Goal: Information Seeking & Learning: Compare options

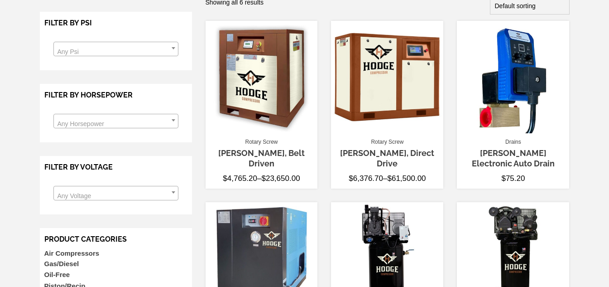
scroll to position [227, 0]
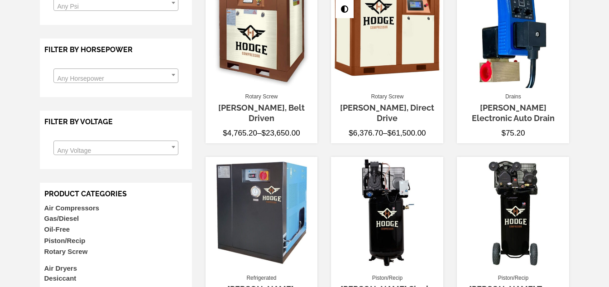
click at [385, 106] on link "[PERSON_NAME], Direct Drive" at bounding box center [387, 113] width 94 height 20
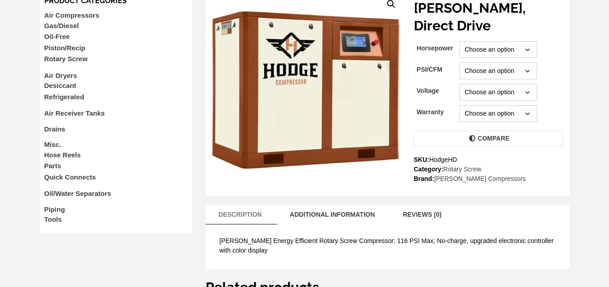
scroll to position [136, 0]
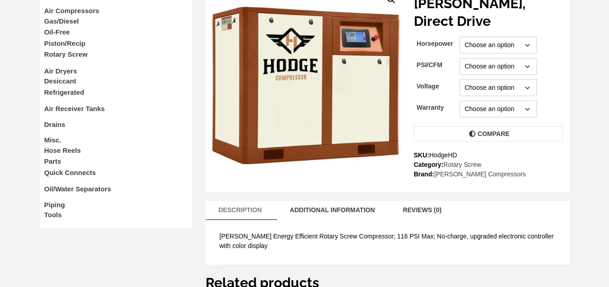
click at [524, 37] on select "Choose an option 10 15 20 25 30 45 50 60 75 100 120 150 175" at bounding box center [498, 45] width 77 height 17
select select "20"
click at [460, 37] on select "Choose an option 10 15 20 25 30 45 50 60 75 100 120 150 175" at bounding box center [498, 45] width 77 height 17
click at [523, 58] on select "Choose an option 116/699 116/819 116/39 116/53 116/106 116/127 116/177 116/219 …" at bounding box center [498, 66] width 77 height 17
click at [565, 48] on div "[PERSON_NAME], Direct Drive Horsepower Choose an option 10 15 20 25 30 45 50 60…" at bounding box center [490, 87] width 160 height 184
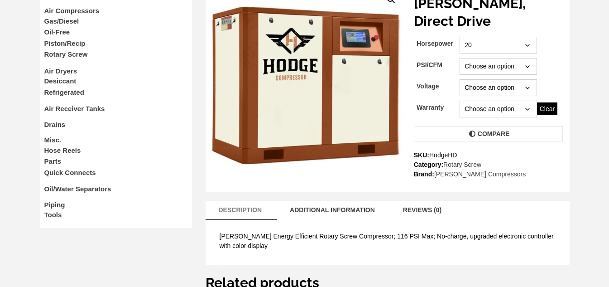
click at [528, 58] on select "Choose an option 116/699 116/819 116/39 116/53 116/106 116/127 116/177 116/219 …" at bounding box center [498, 66] width 77 height 17
select select "116-127"
click at [460, 58] on select "Choose an option 116/699 116/819 116/39 116/53 116/106 116/127 116/177 116/219 …" at bounding box center [498, 66] width 77 height 17
click at [519, 79] on select "Choose an option 230 460" at bounding box center [498, 87] width 77 height 17
select select "460"
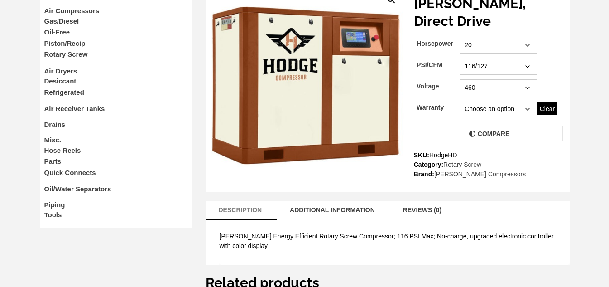
click at [460, 79] on select "Choose an option 230 460" at bounding box center [498, 87] width 77 height 17
click at [529, 101] on select "Choose an option 11 Year Forever Standard (2 year)" at bounding box center [498, 109] width 77 height 17
select select "standard-2-year"
click at [460, 101] on select "Choose an option 11 Year Forever Standard (2 year)" at bounding box center [498, 109] width 77 height 17
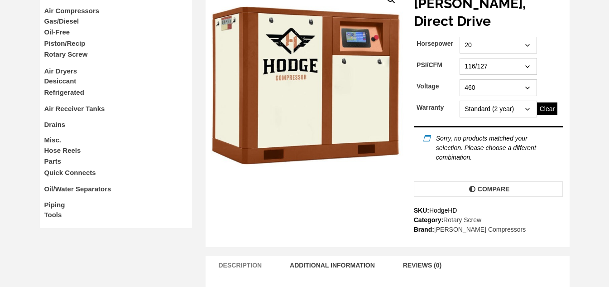
click at [524, 58] on select "Choose an option 116/699 116/819 116/39 116/53 116/106 116/127 116/177 116/219 …" at bounding box center [498, 66] width 77 height 17
select select "116-219"
click at [460, 58] on select "Choose an option 116/699 116/819 116/39 116/53 116/106 116/127 116/177 116/219 …" at bounding box center [498, 66] width 77 height 17
click at [527, 58] on select "Choose an option 116/699 116/819 116/39 116/53 116/106 116/127 116/177 116/219 …" at bounding box center [498, 66] width 77 height 17
select select
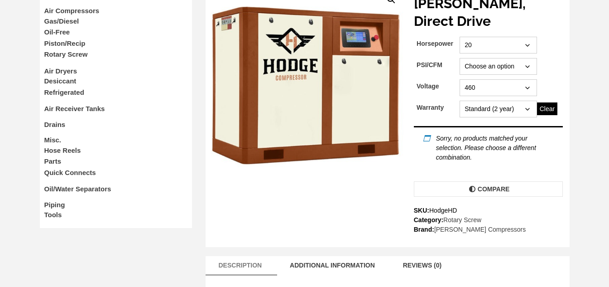
click at [460, 58] on select "Choose an option 116/699 116/819 116/39 116/53 116/106 116/127 116/177 116/219 …" at bounding box center [498, 66] width 77 height 17
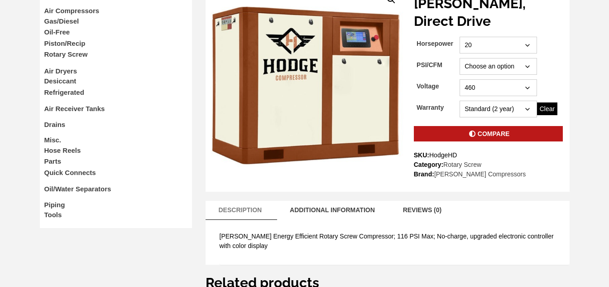
click at [507, 126] on link "Compare" at bounding box center [488, 133] width 149 height 15
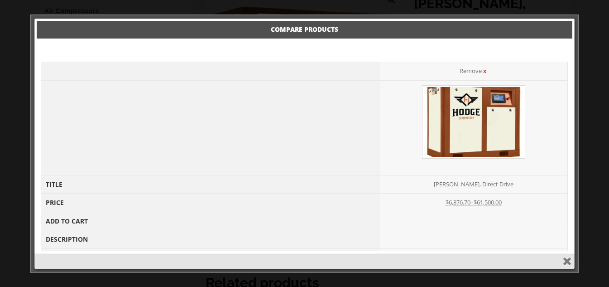
scroll to position [0, 0]
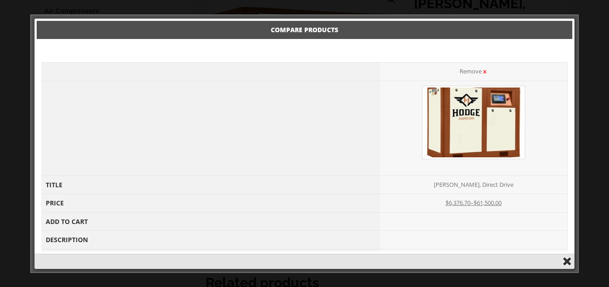
click at [568, 261] on button "Close" at bounding box center [567, 261] width 10 height 10
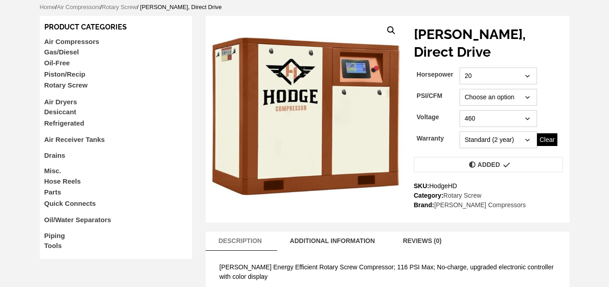
scroll to position [91, 0]
